Goal: Communication & Community: Answer question/provide support

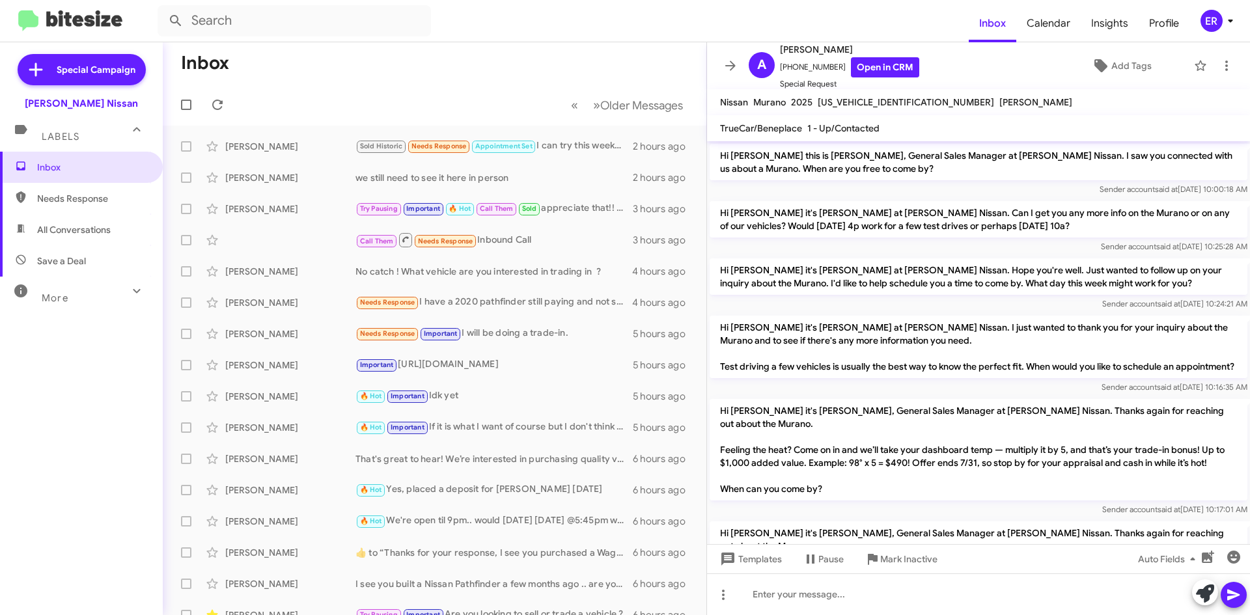
scroll to position [545, 0]
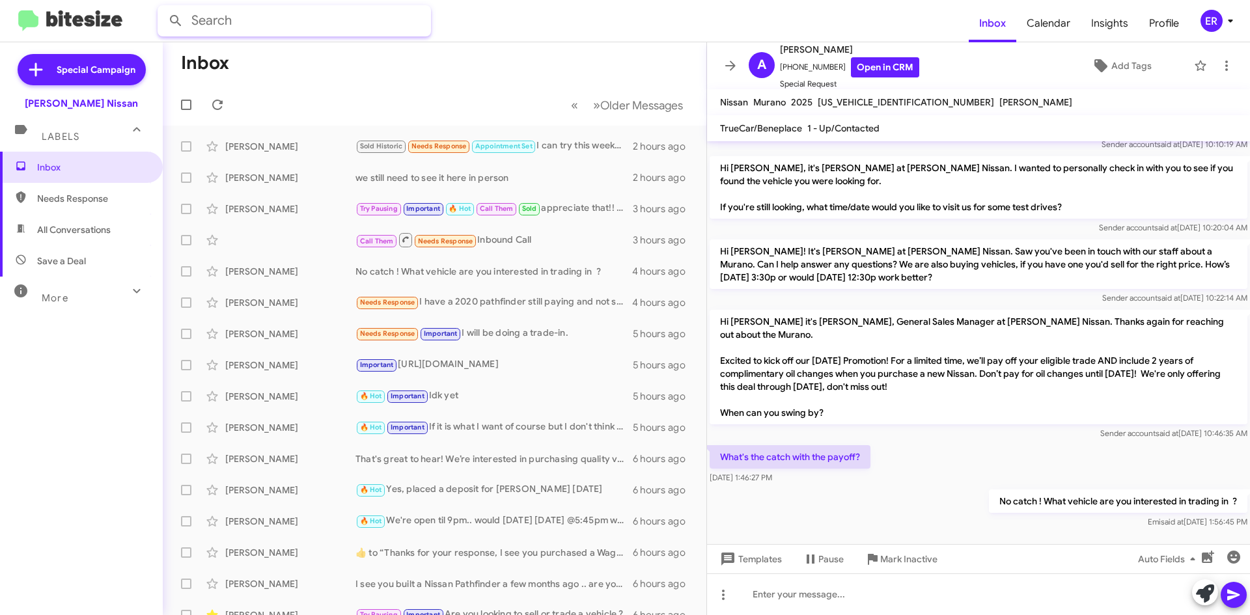
click at [294, 20] on input "text" at bounding box center [293, 20] width 273 height 31
paste input "[PHONE_NUMBER]"
click at [245, 23] on input "[PHONE_NUMBER]" at bounding box center [293, 20] width 273 height 31
click at [220, 17] on input "[PHONE_NUMBER]" at bounding box center [293, 20] width 273 height 31
click at [198, 21] on input "([PHONE_NUMBER]" at bounding box center [293, 20] width 273 height 31
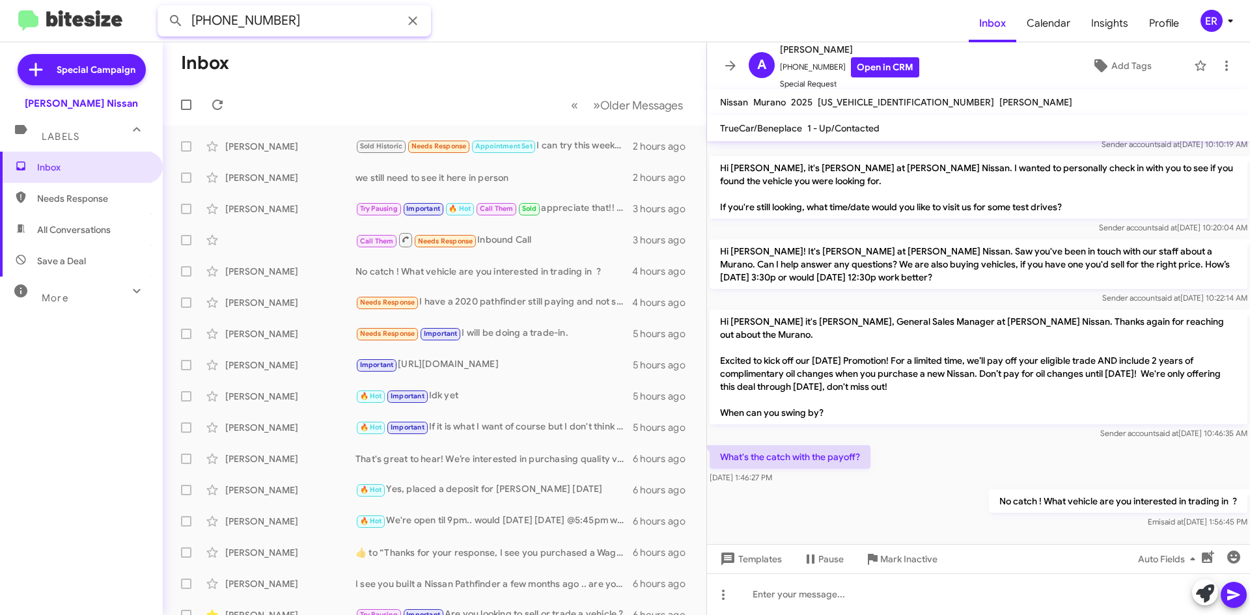
click at [163, 8] on button at bounding box center [176, 21] width 26 height 26
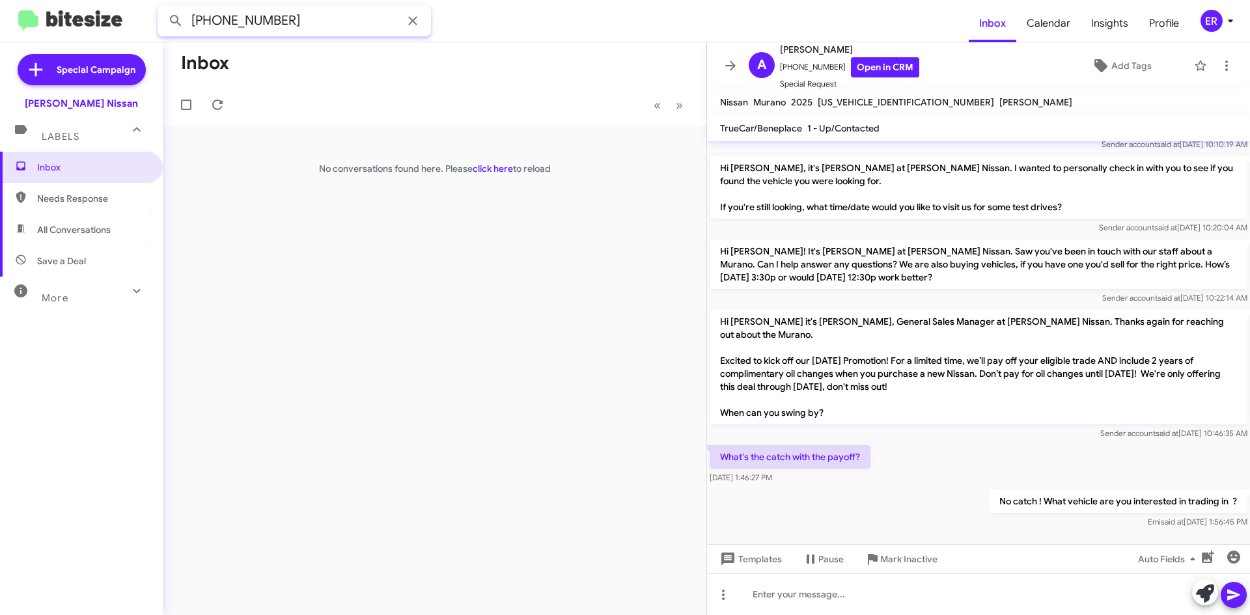
drag, startPoint x: 214, startPoint y: 17, endPoint x: 298, endPoint y: 18, distance: 84.0
click at [214, 18] on input "[PHONE_NUMBER]" at bounding box center [293, 20] width 273 height 31
type input "8177730068"
click at [163, 8] on button at bounding box center [176, 21] width 26 height 26
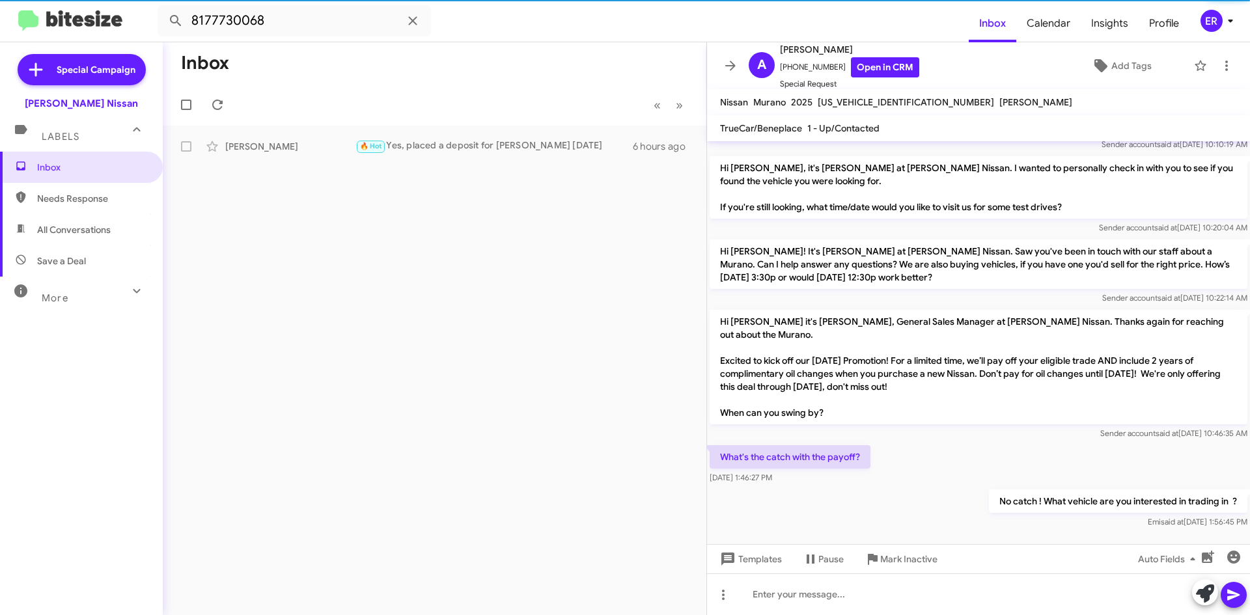
click at [292, 137] on div "[PERSON_NAME] 🔥 Hot Yes, placed a deposit for [PERSON_NAME] [DATE]" at bounding box center [434, 146] width 523 height 26
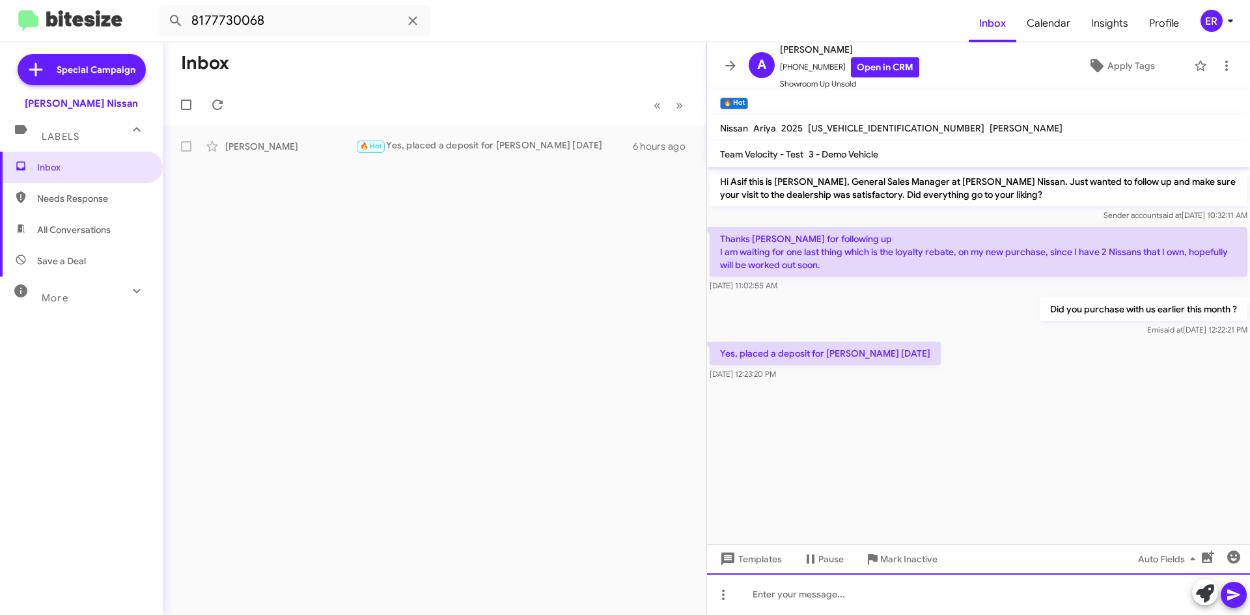
click at [857, 590] on div at bounding box center [978, 594] width 543 height 42
click at [840, 598] on div at bounding box center [978, 594] width 543 height 42
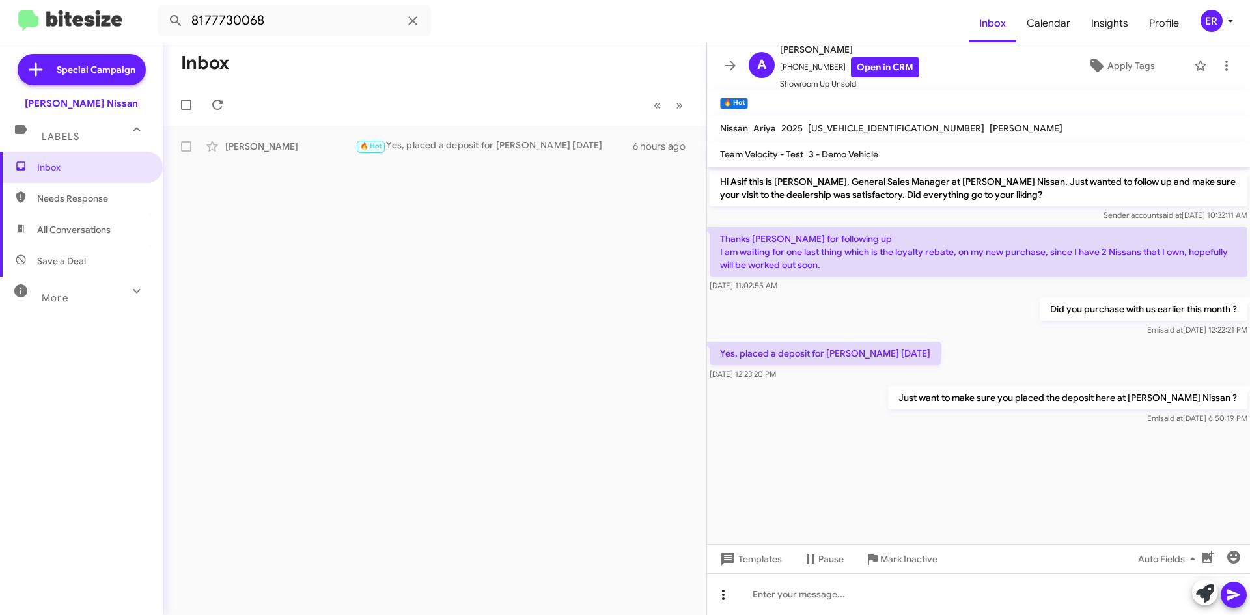
click at [718, 590] on icon at bounding box center [723, 595] width 16 height 16
click at [770, 579] on div "Message type reply note" at bounding box center [750, 527] width 81 height 107
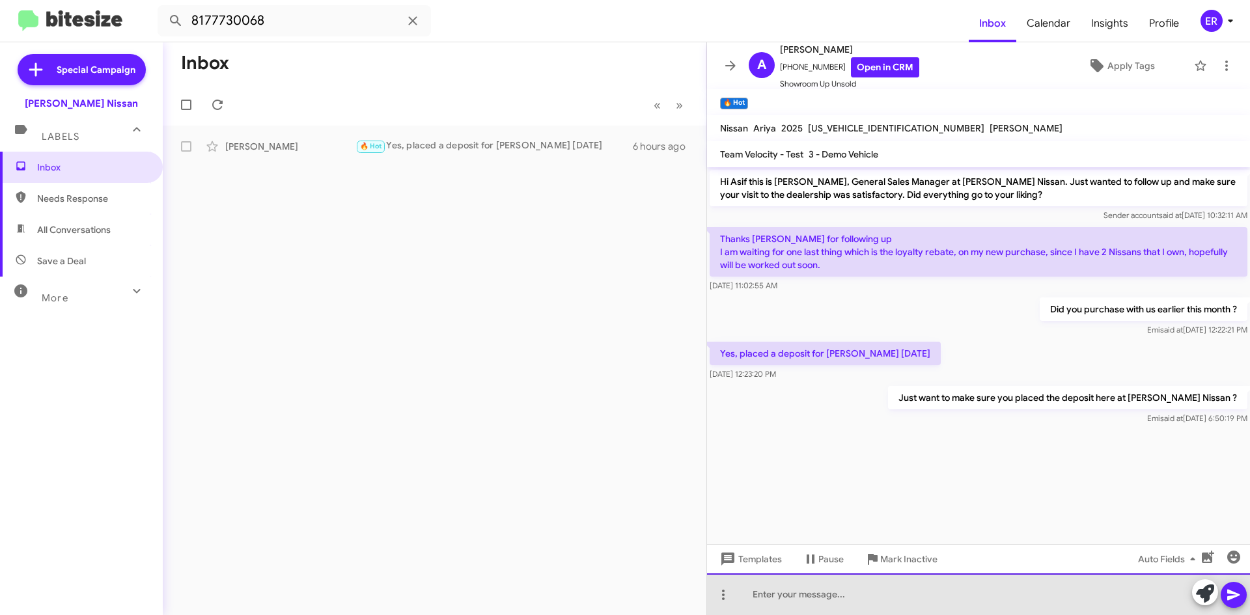
click at [768, 574] on div at bounding box center [978, 594] width 543 height 42
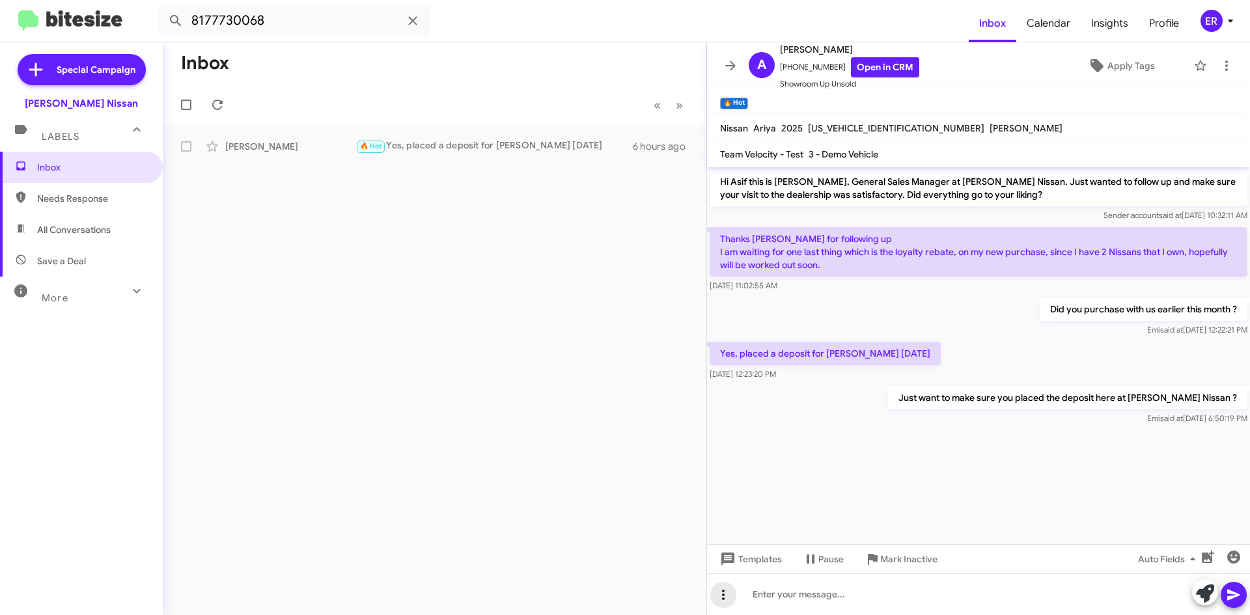
click at [722, 594] on icon at bounding box center [723, 595] width 16 height 16
click at [765, 567] on button "note" at bounding box center [750, 560] width 81 height 31
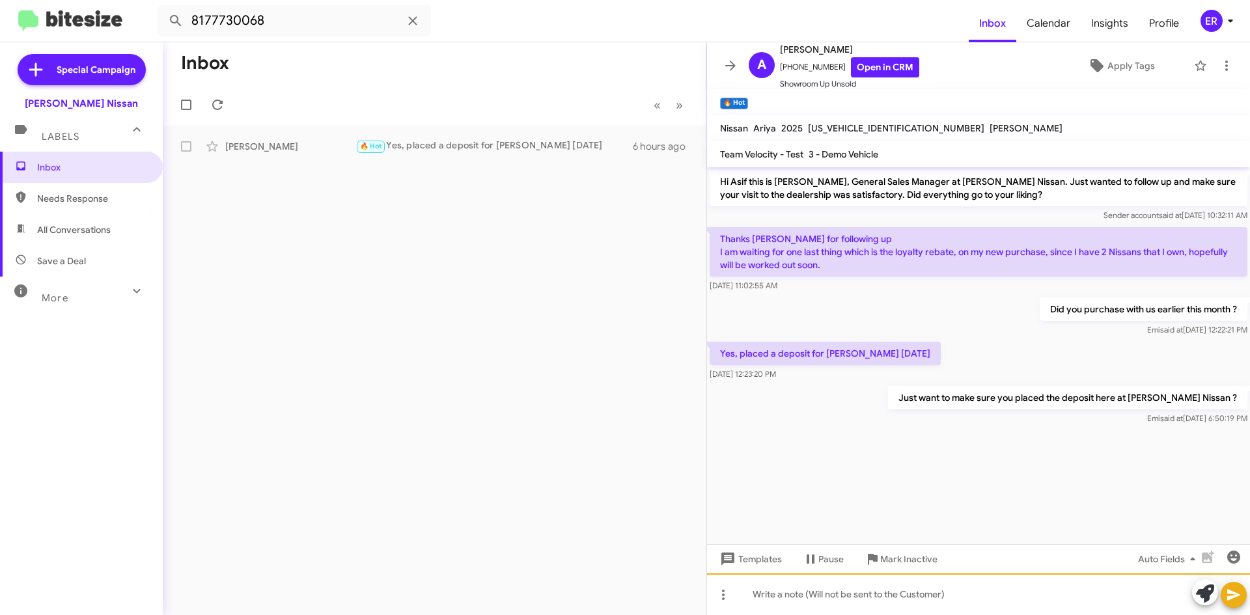
click at [752, 602] on div at bounding box center [978, 594] width 543 height 42
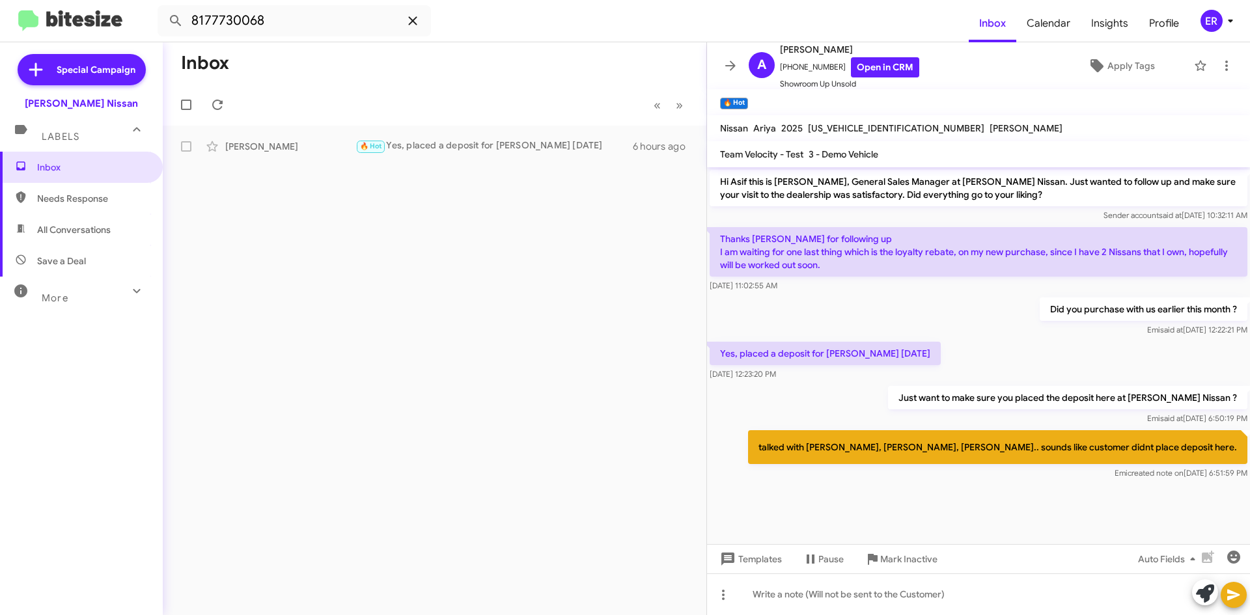
click at [408, 22] on icon at bounding box center [413, 21] width 16 height 16
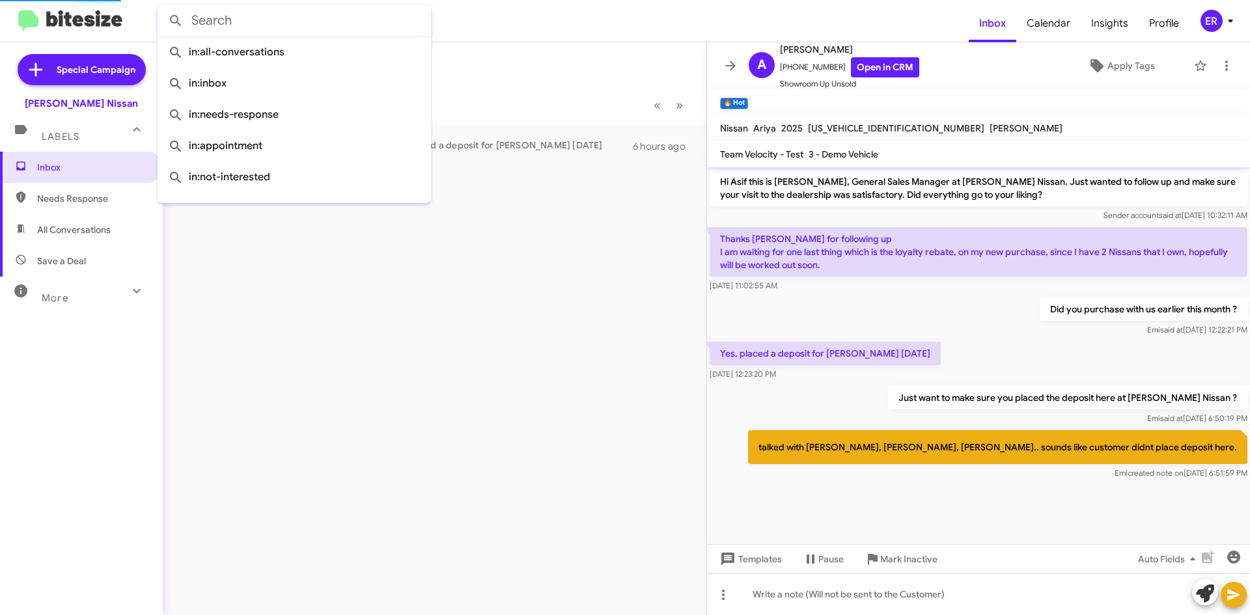
click at [513, 4] on mat-toolbar "Inbox Calendar Insights Profile ER" at bounding box center [625, 21] width 1250 height 42
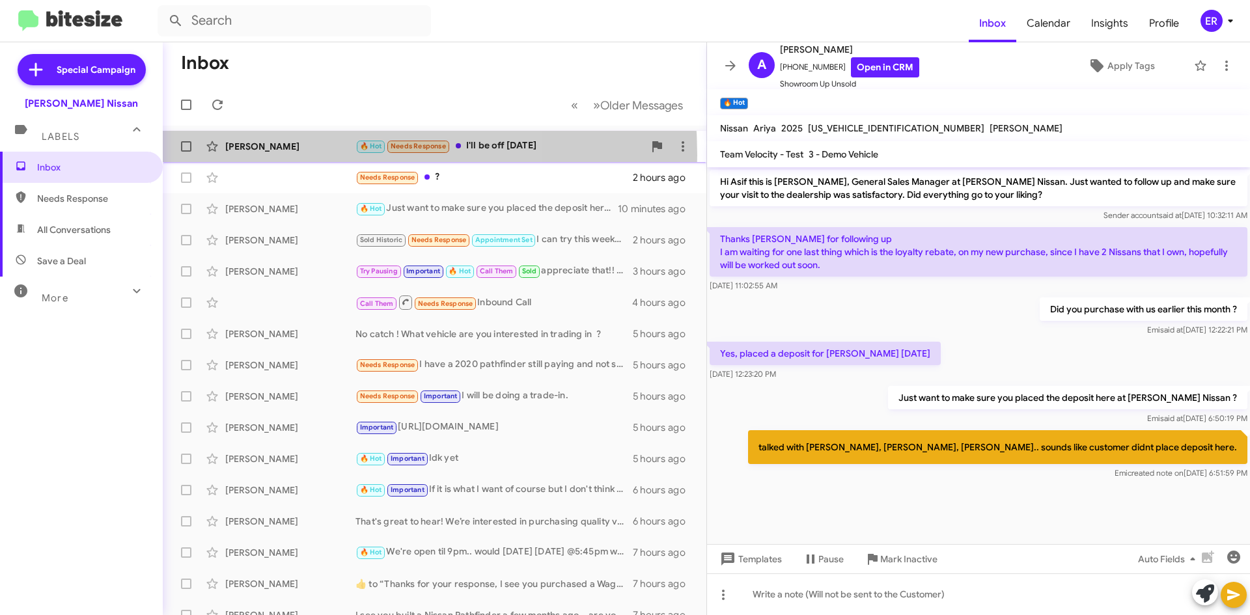
click at [288, 155] on div "[PERSON_NAME] 🔥 Hot Needs Response I'll be off [DATE]" at bounding box center [434, 146] width 523 height 26
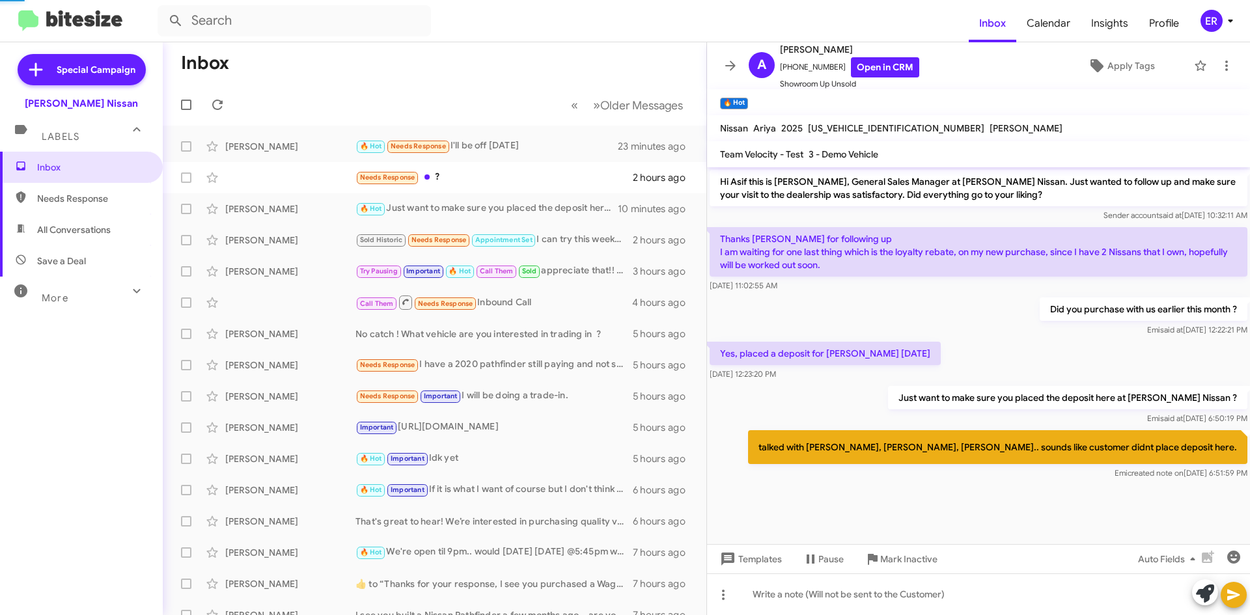
scroll to position [540, 0]
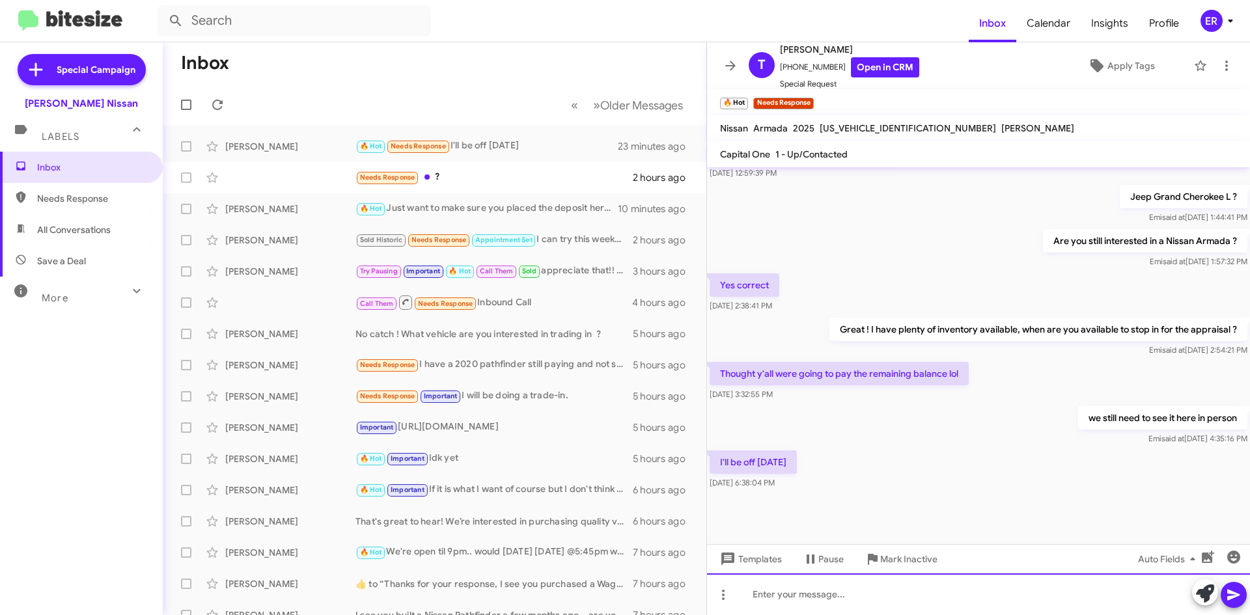
click at [853, 594] on div at bounding box center [978, 594] width 543 height 42
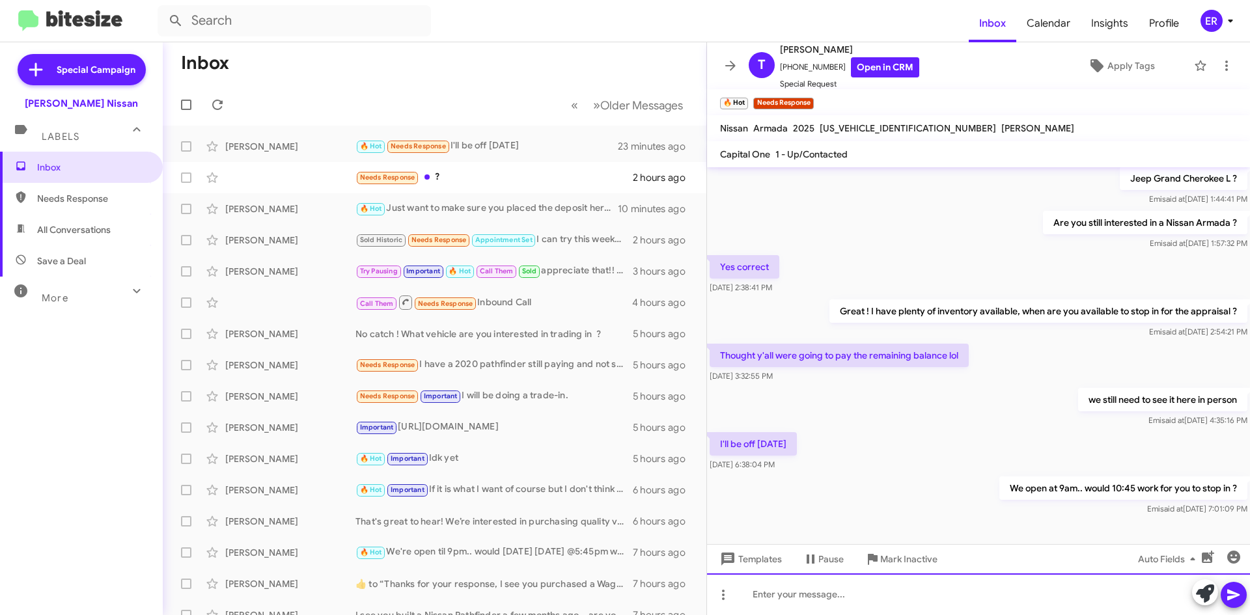
scroll to position [587, 0]
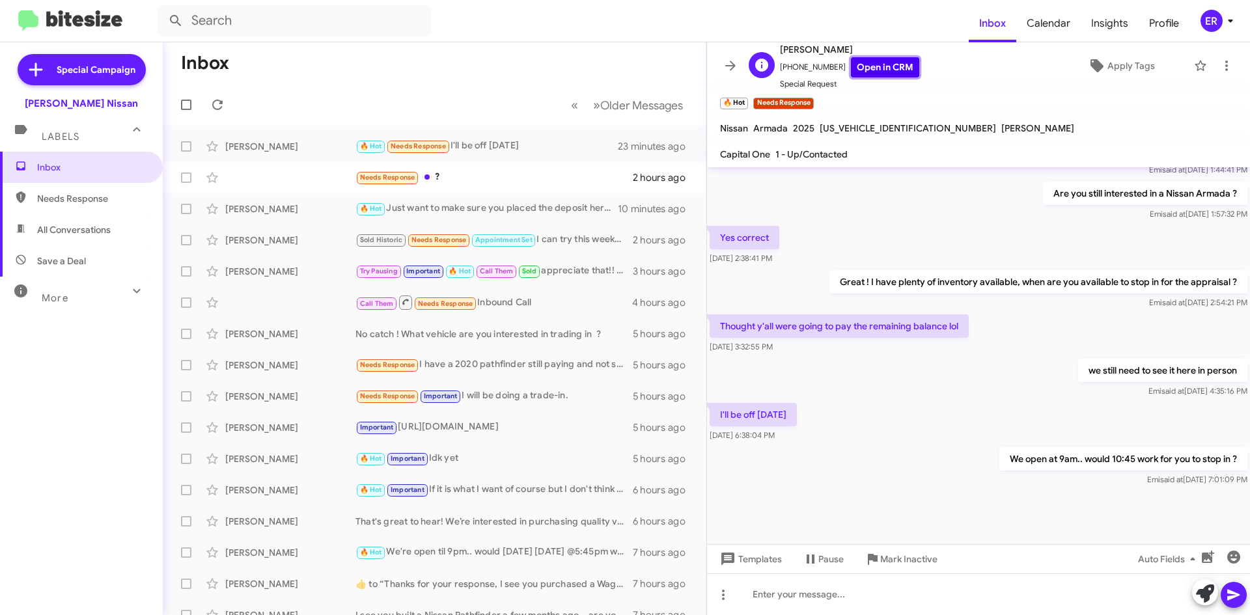
click at [873, 65] on link "Open in CRM" at bounding box center [885, 67] width 68 height 20
